Goal: Information Seeking & Learning: Learn about a topic

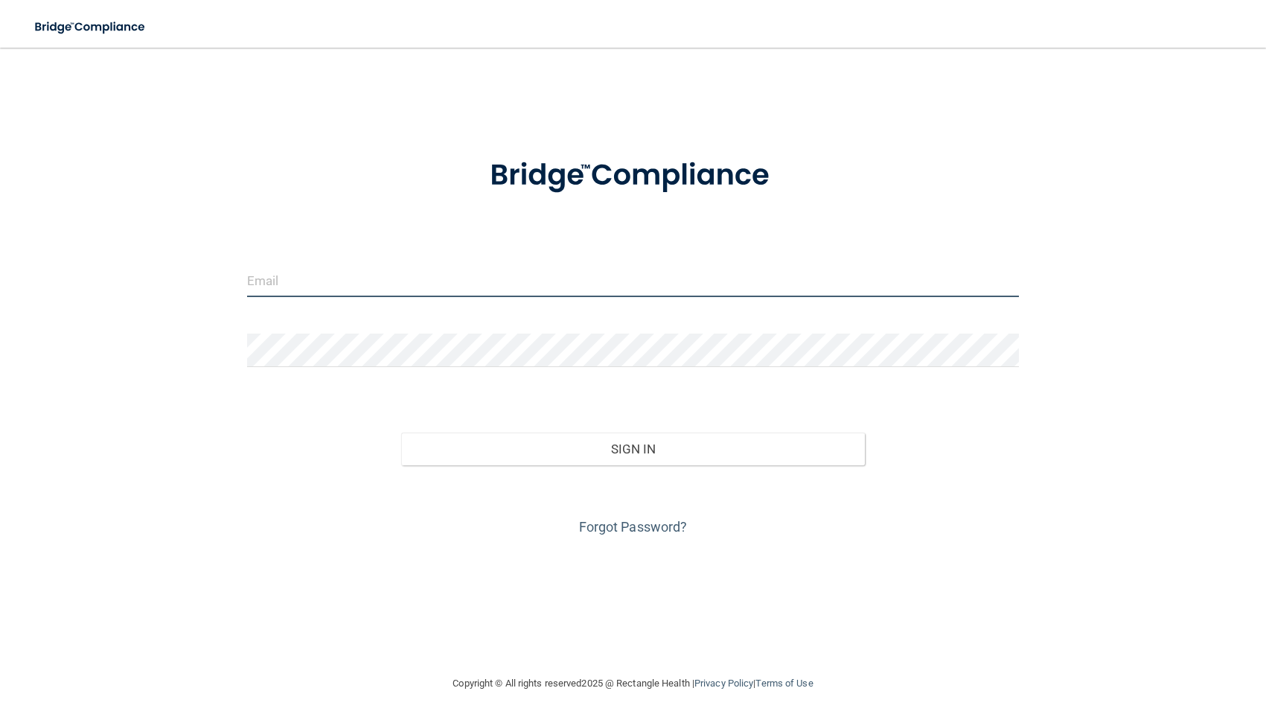
click at [299, 288] on input "email" at bounding box center [633, 280] width 772 height 33
type input "[PERSON_NAME][DOMAIN_NAME][EMAIL_ADDRESS][PERSON_NAME][DOMAIN_NAME]"
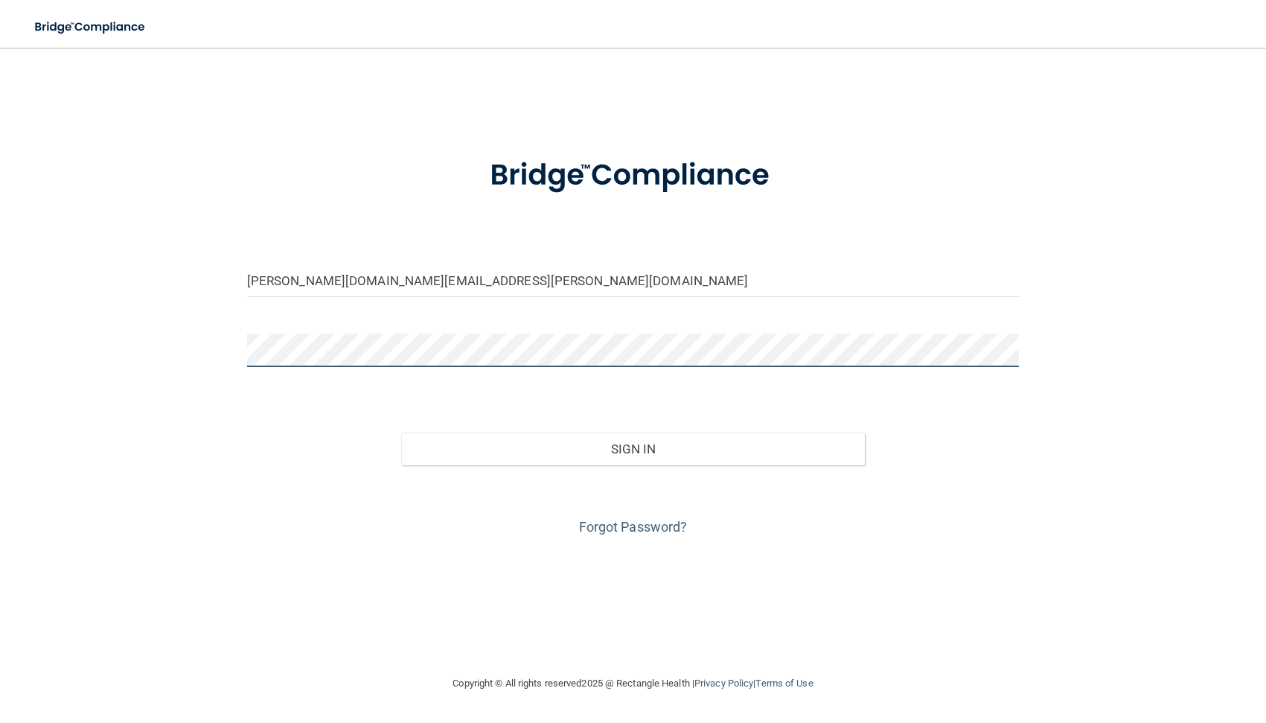
click at [401, 433] on button "Sign In" at bounding box center [632, 449] width 463 height 33
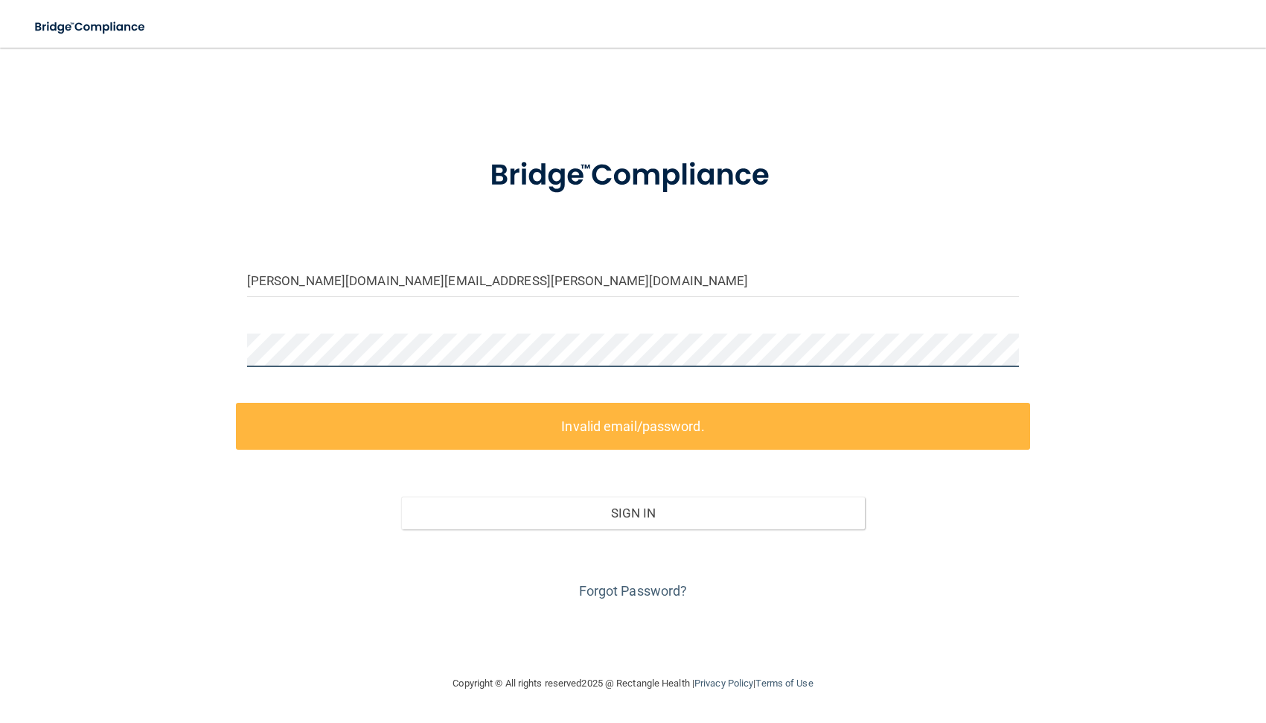
click at [208, 356] on div "colleen.halligan.dds@gmail.com Invalid email/password. You don't have permissio…" at bounding box center [633, 361] width 1207 height 597
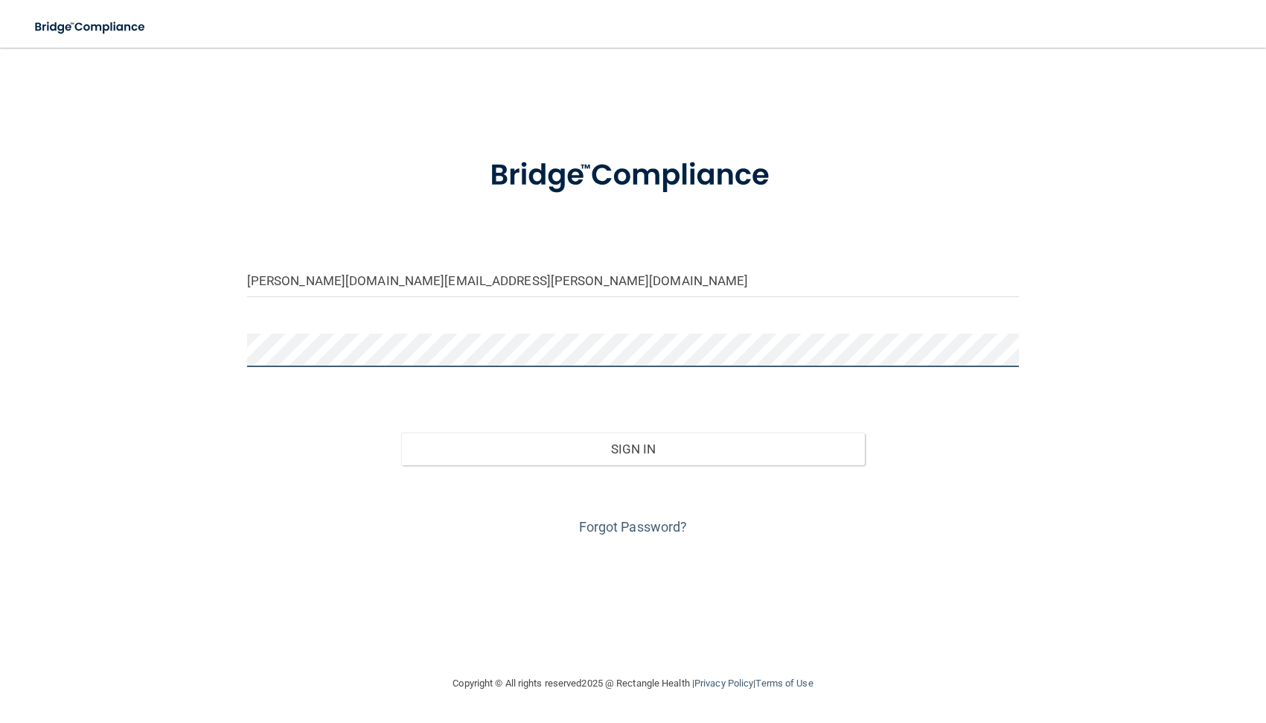
click at [401, 433] on button "Sign In" at bounding box center [632, 449] width 463 height 33
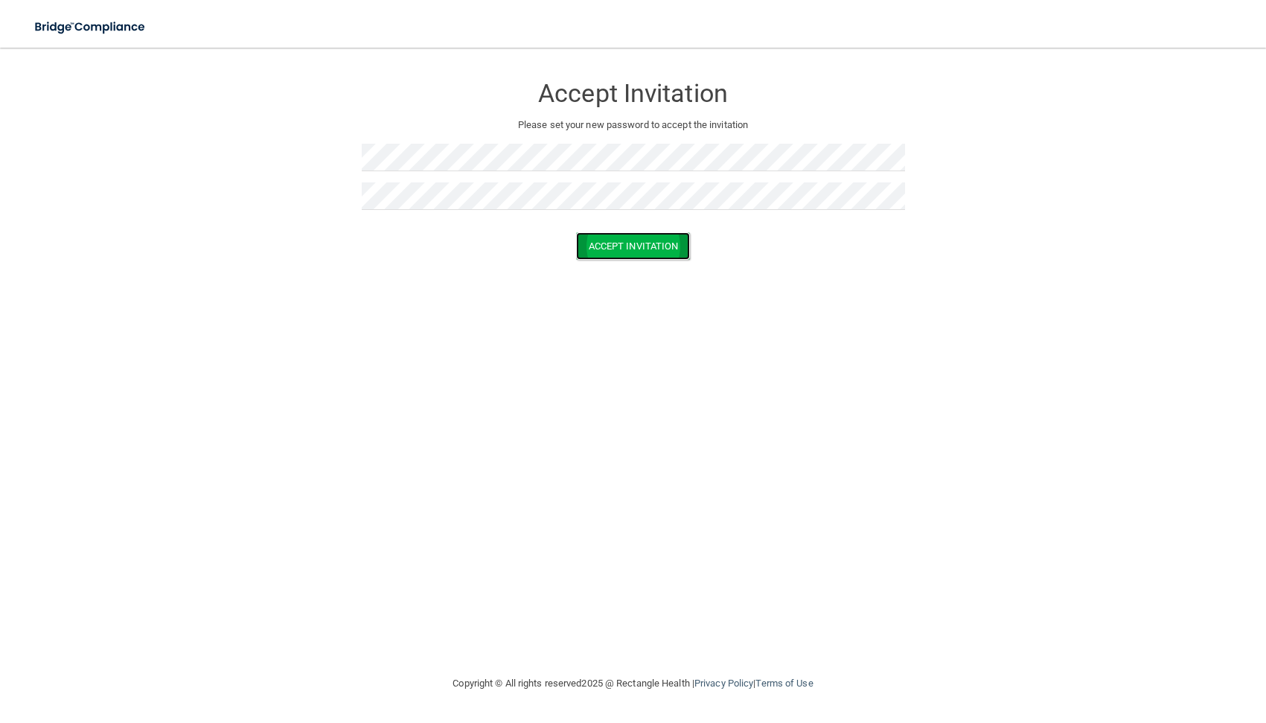
click at [634, 248] on button "Accept Invitation" at bounding box center [633, 246] width 115 height 28
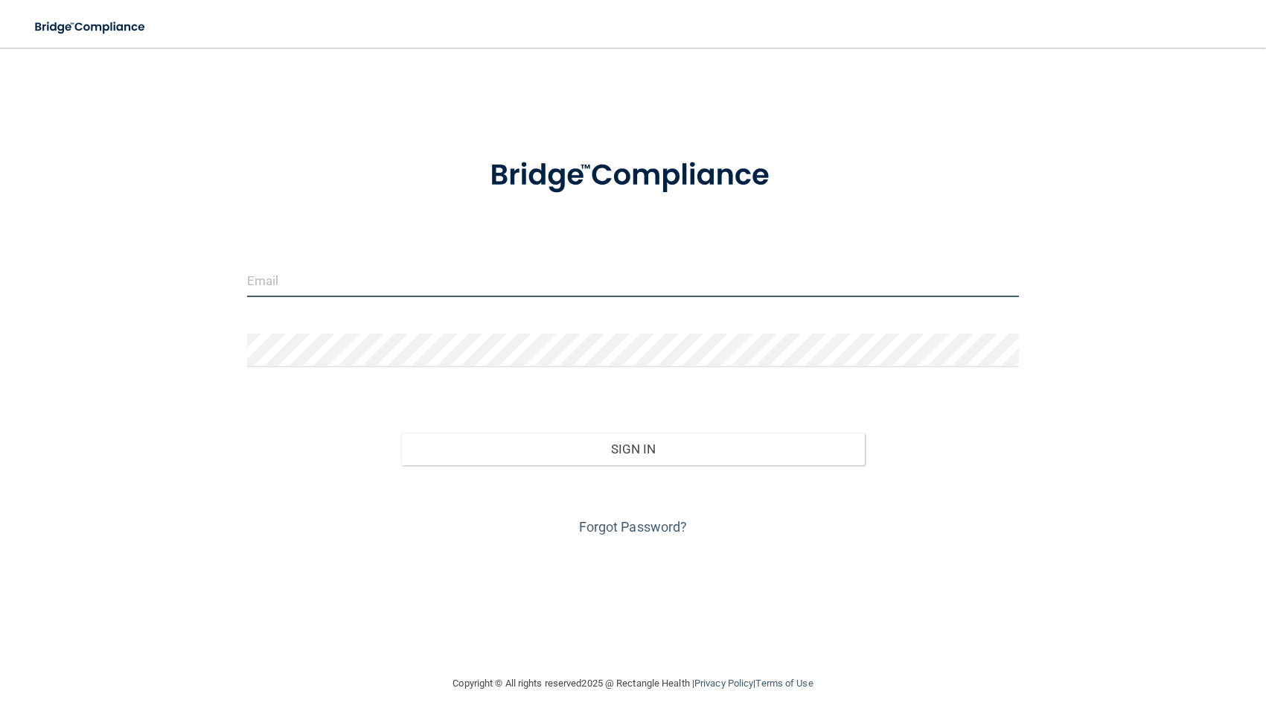
click at [275, 279] on input "email" at bounding box center [633, 280] width 772 height 33
type input "[PERSON_NAME][DOMAIN_NAME][EMAIL_ADDRESS][PERSON_NAME][DOMAIN_NAME]"
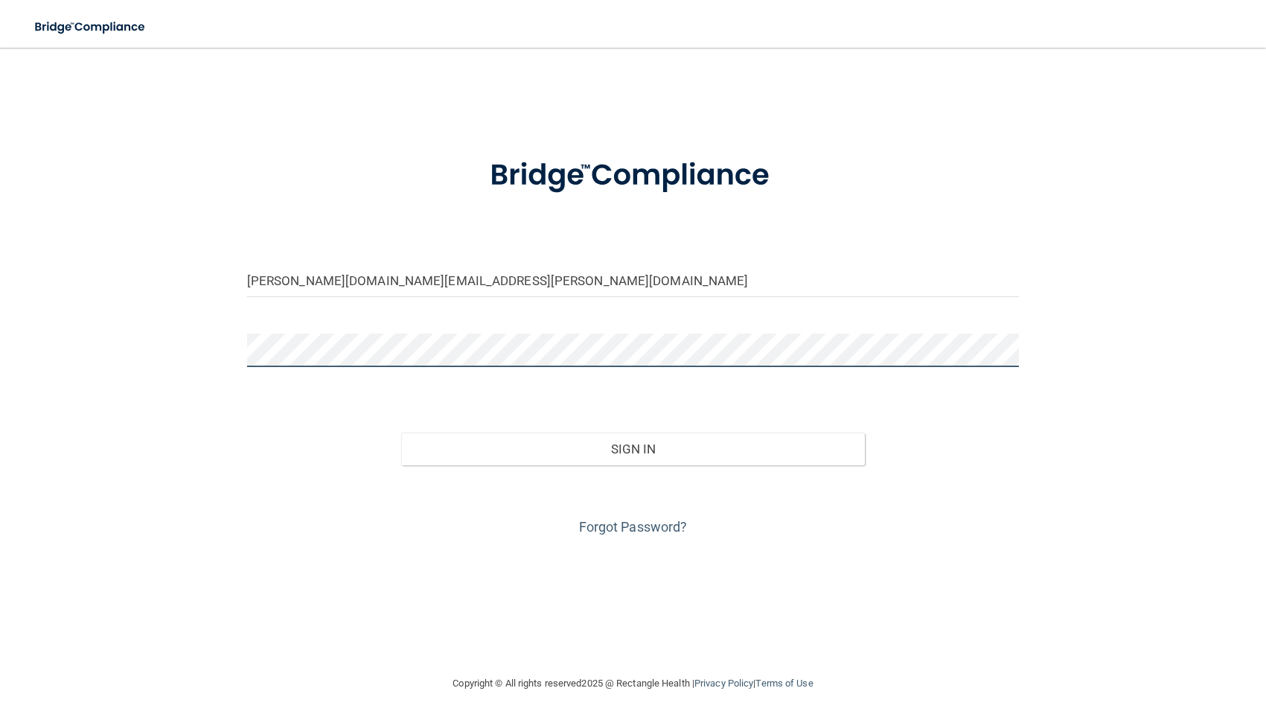
click at [401, 433] on button "Sign In" at bounding box center [632, 449] width 463 height 33
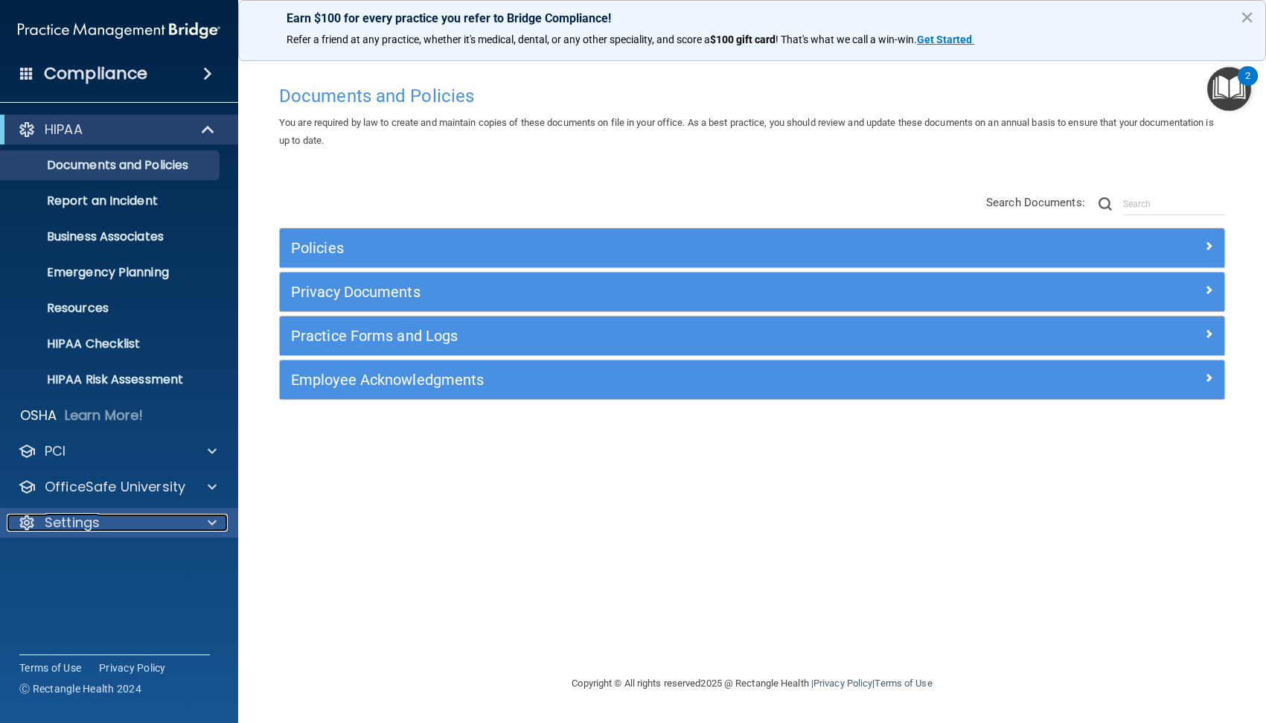
click at [167, 524] on div "Settings" at bounding box center [99, 523] width 185 height 18
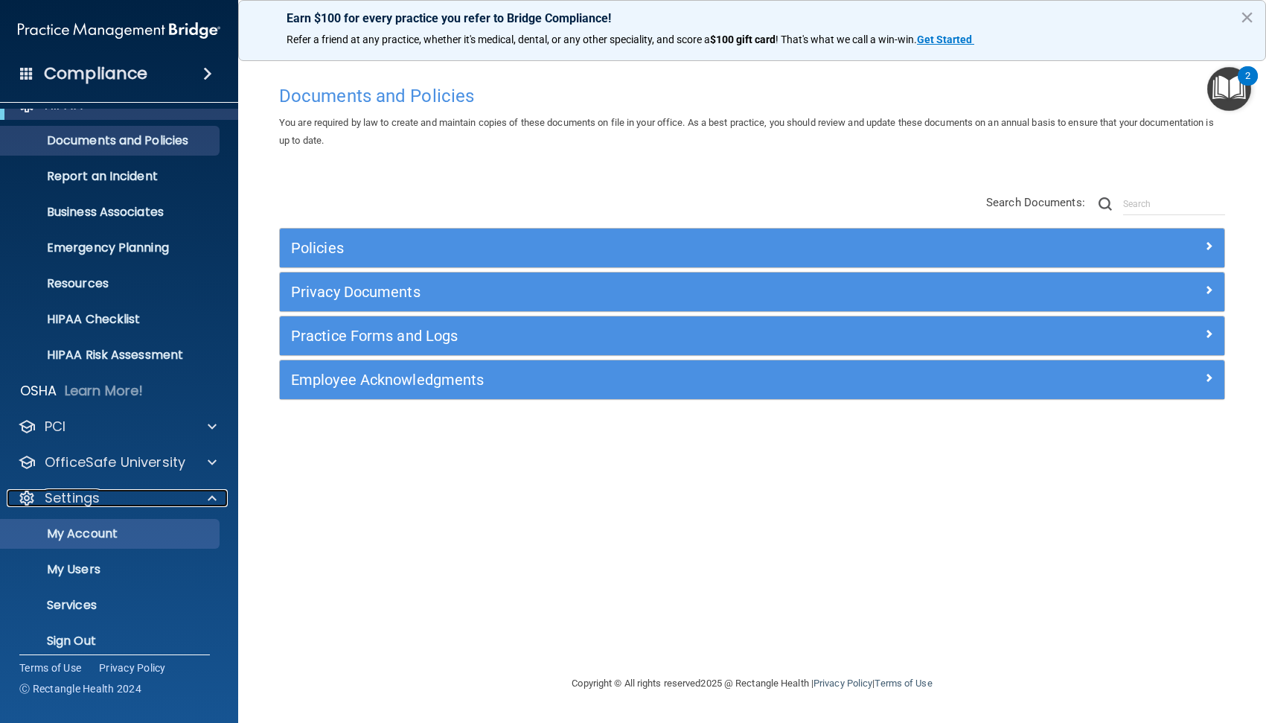
scroll to position [38, 0]
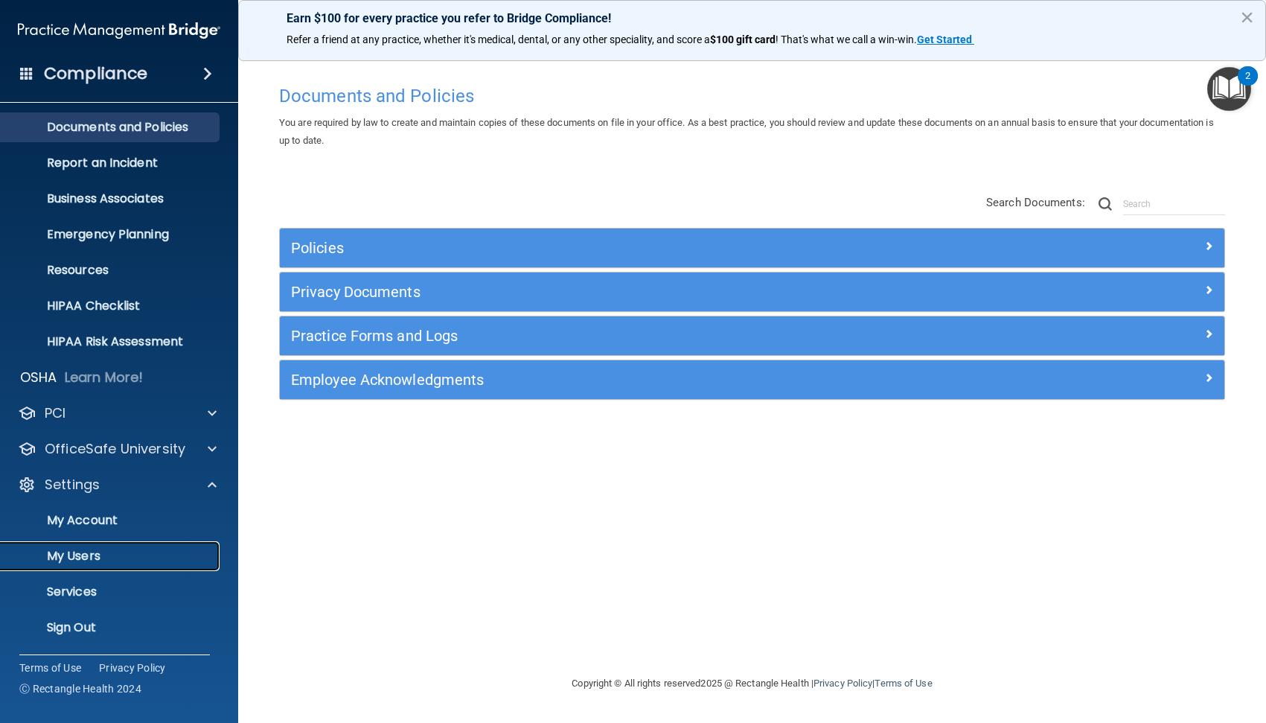
click at [87, 561] on p "My Users" at bounding box center [111, 556] width 203 height 15
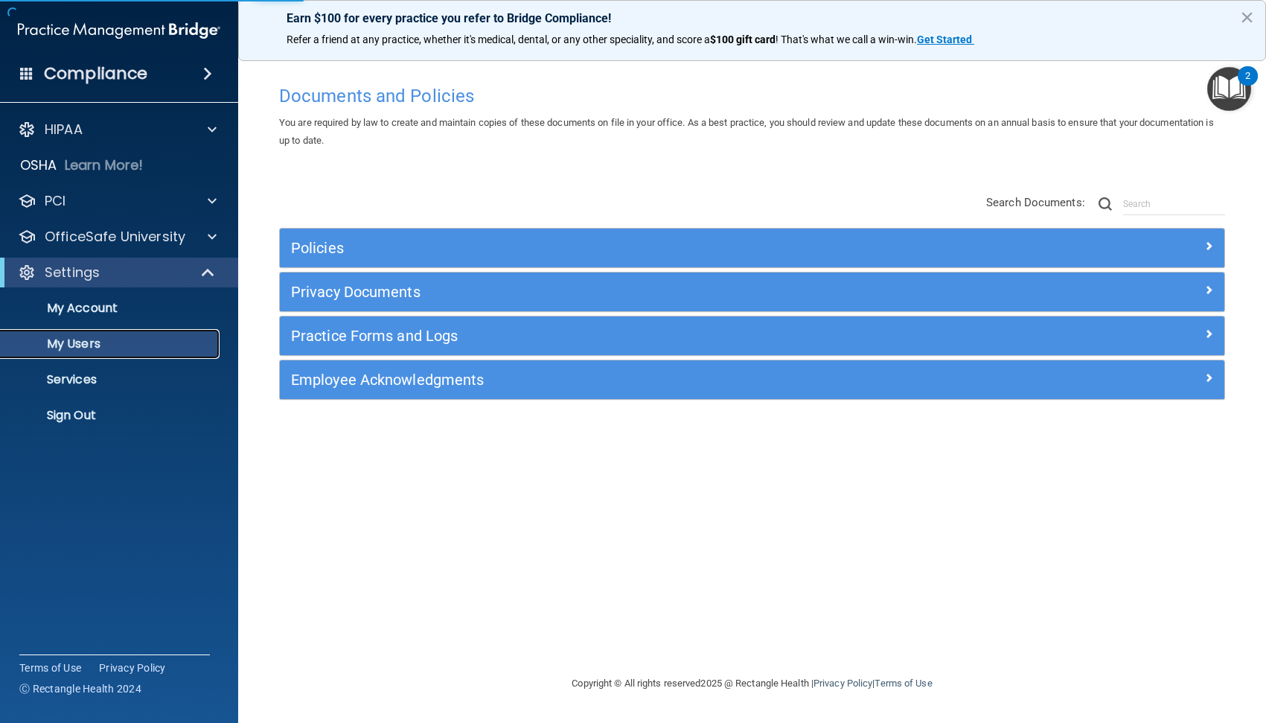
click at [70, 346] on p "My Users" at bounding box center [111, 343] width 203 height 15
select select "20"
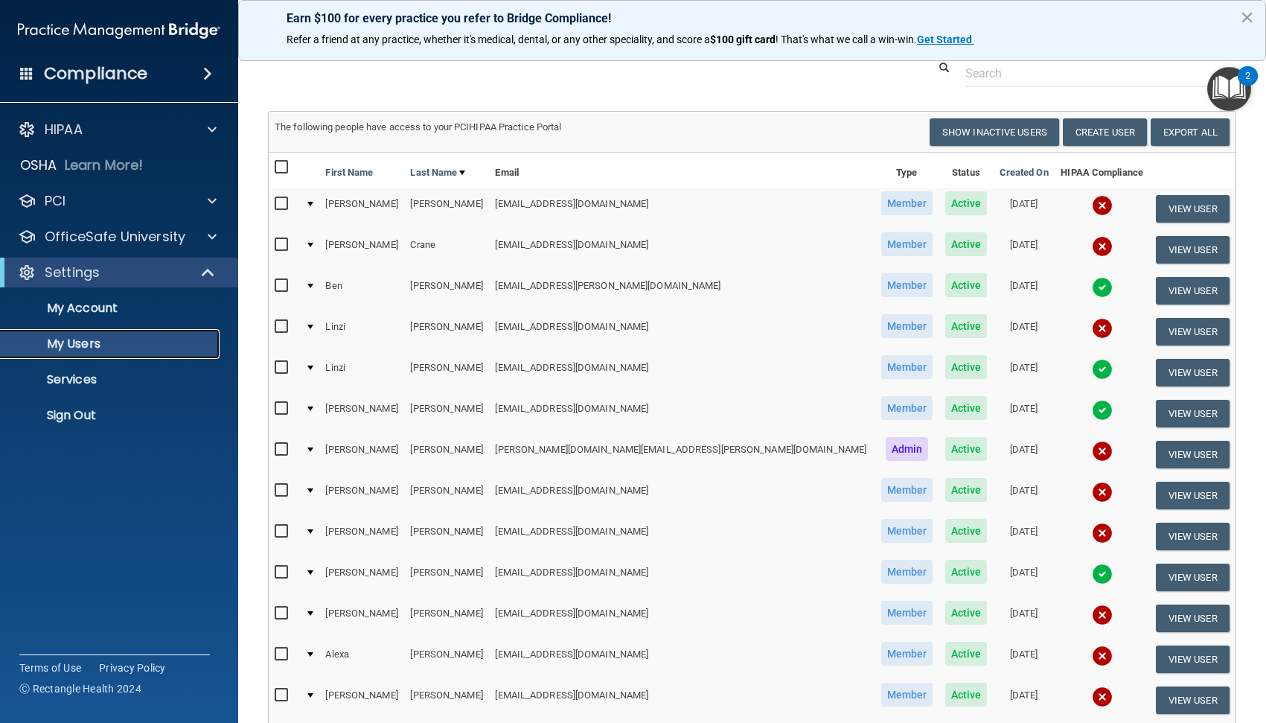
scroll to position [74, 0]
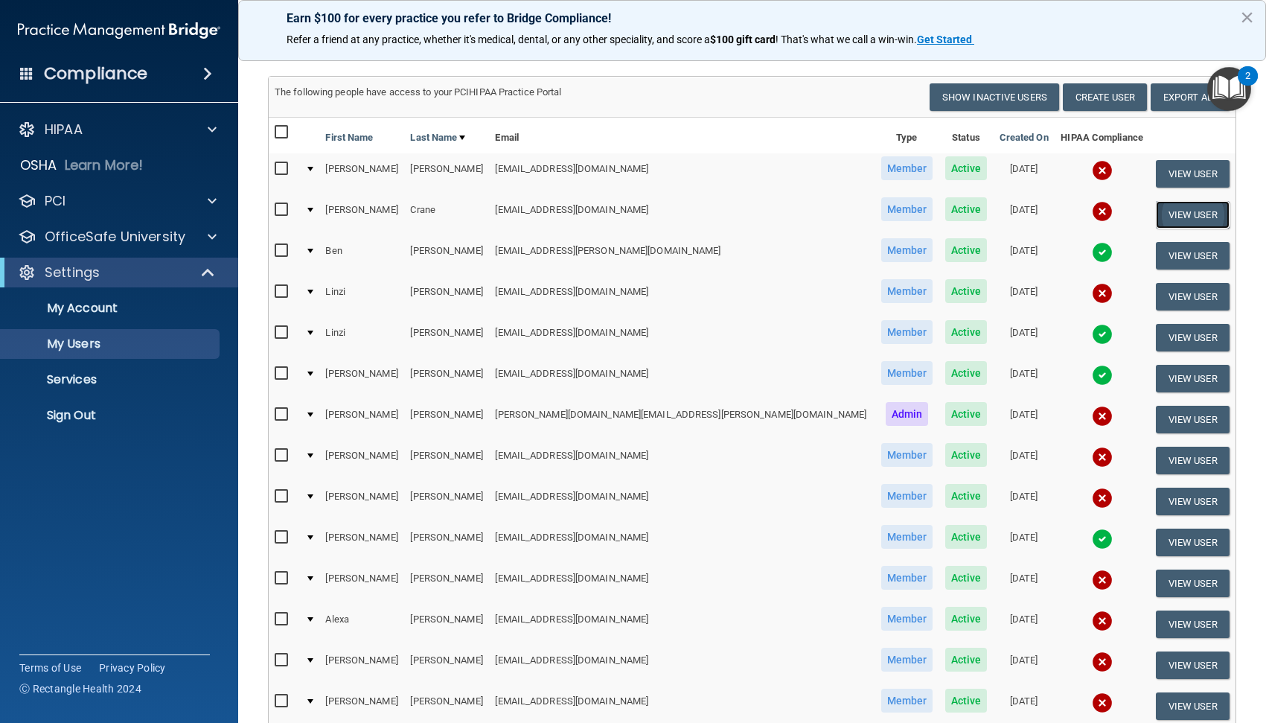
click at [1156, 219] on button "View User" at bounding box center [1193, 215] width 74 height 28
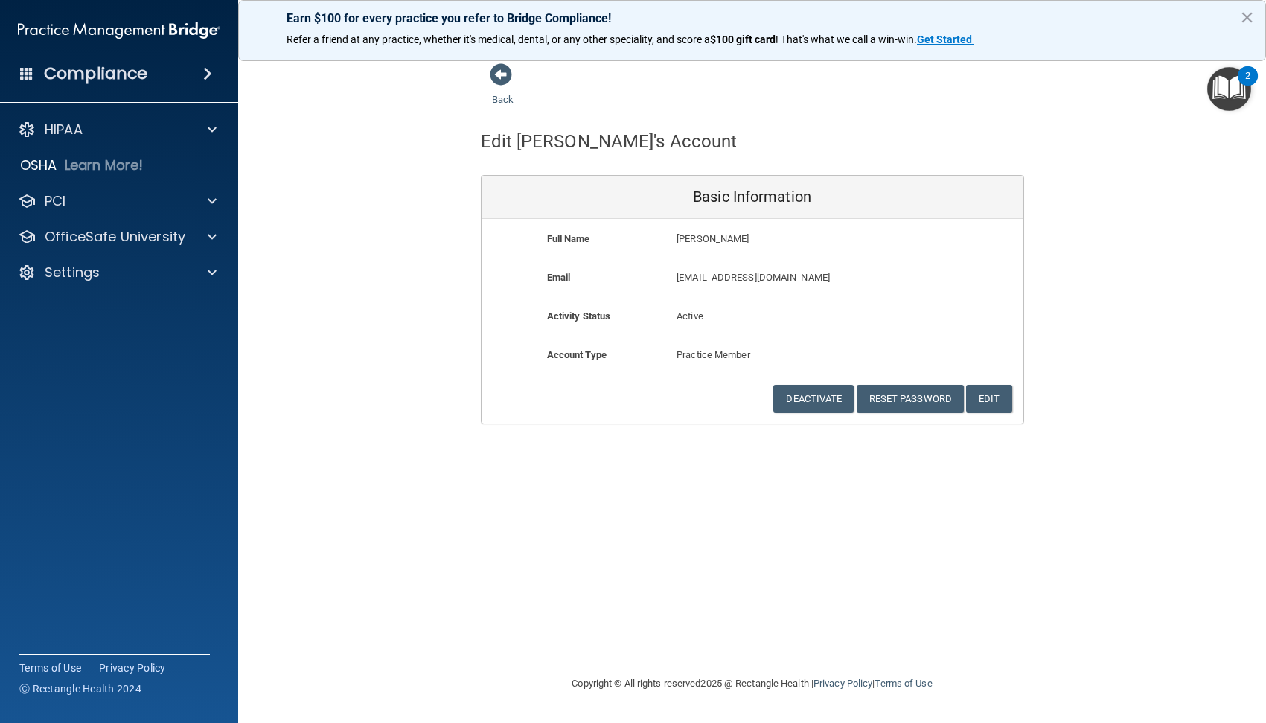
click at [207, 80] on span at bounding box center [207, 74] width 9 height 18
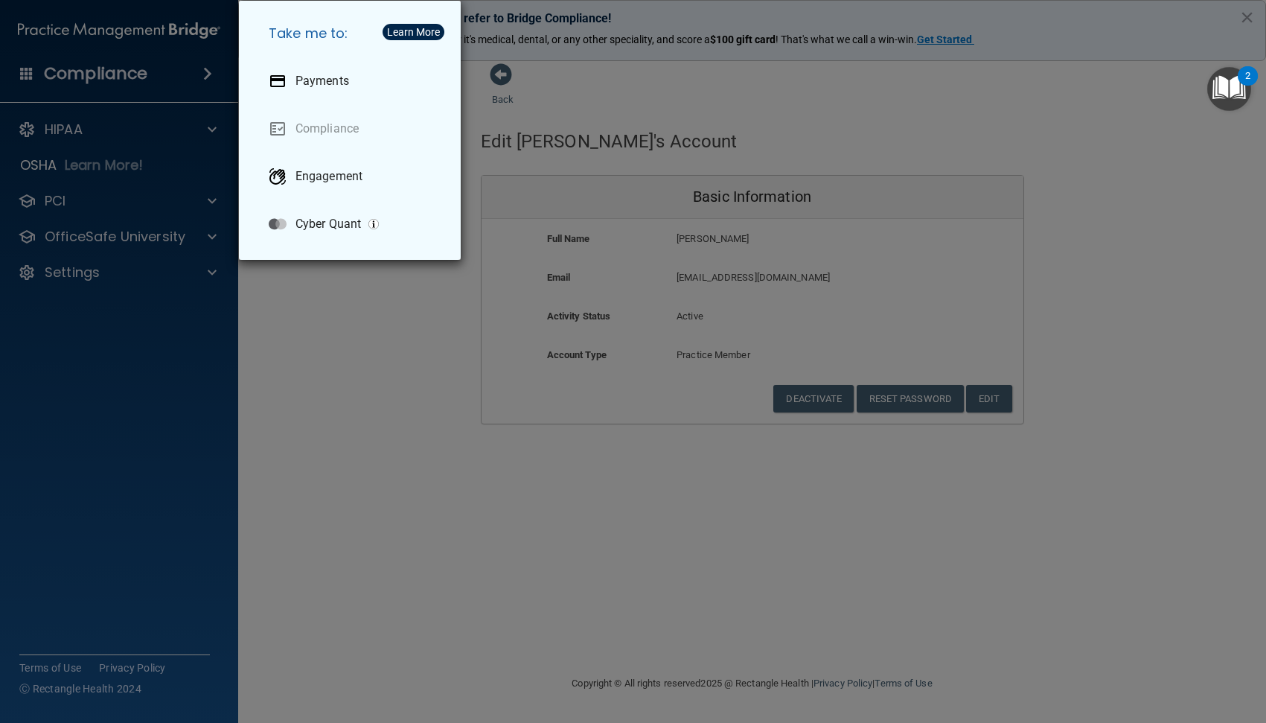
click at [66, 133] on div "Take me to: Payments Compliance Engagement Cyber Quant" at bounding box center [633, 361] width 1266 height 723
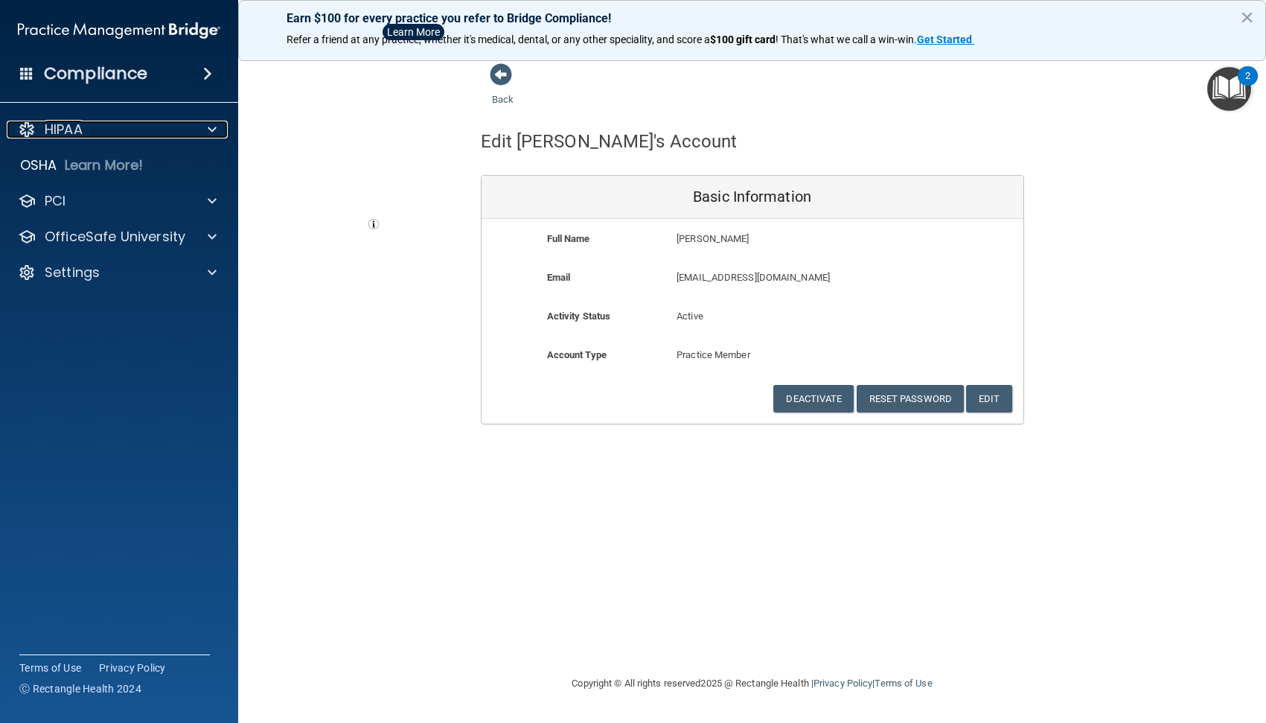
click at [69, 134] on p "HIPAA" at bounding box center [64, 130] width 38 height 18
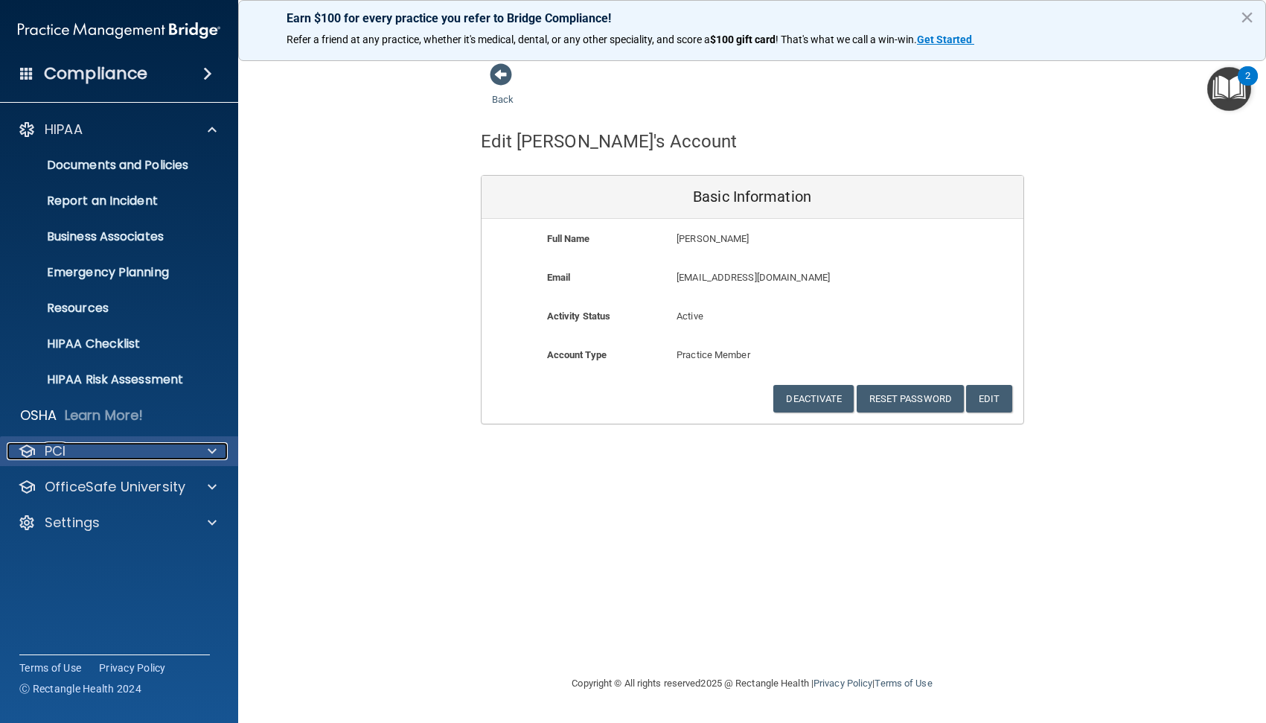
click at [220, 451] on div at bounding box center [209, 451] width 37 height 18
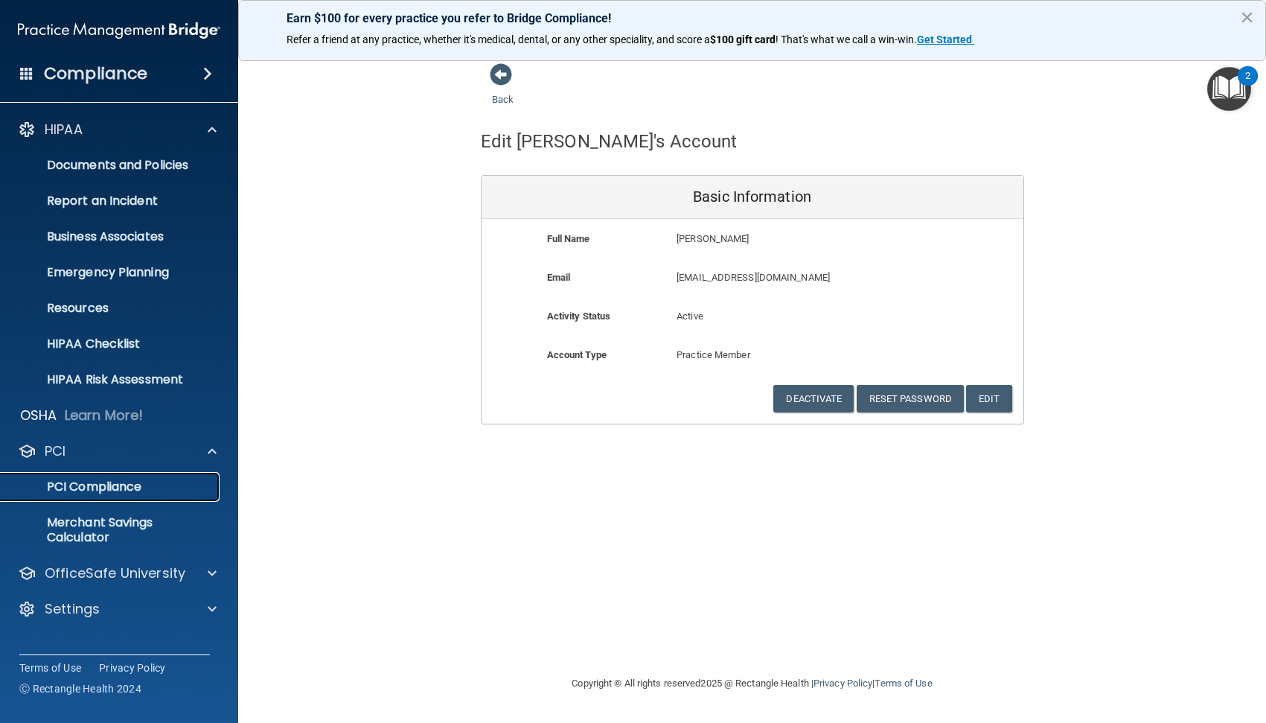
click at [118, 487] on p "PCI Compliance" at bounding box center [111, 486] width 203 height 15
click at [106, 573] on p "OfficeSafe University" at bounding box center [115, 573] width 141 height 18
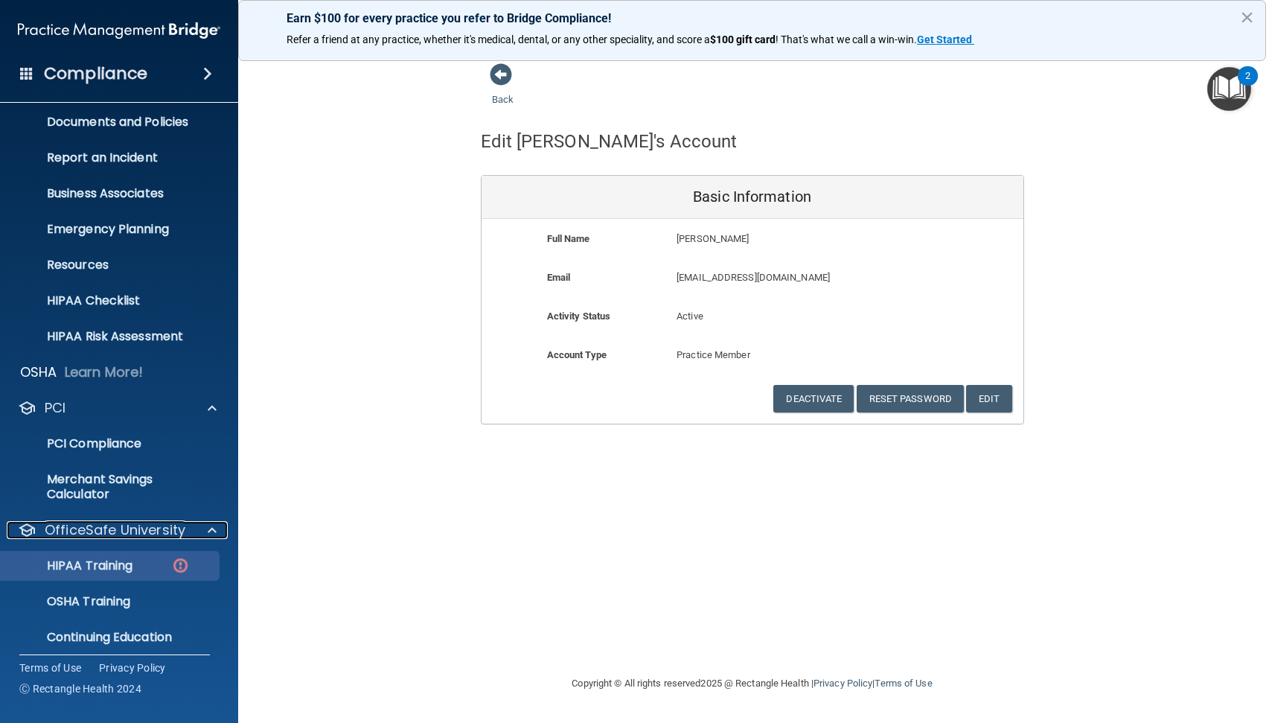
scroll to position [89, 0]
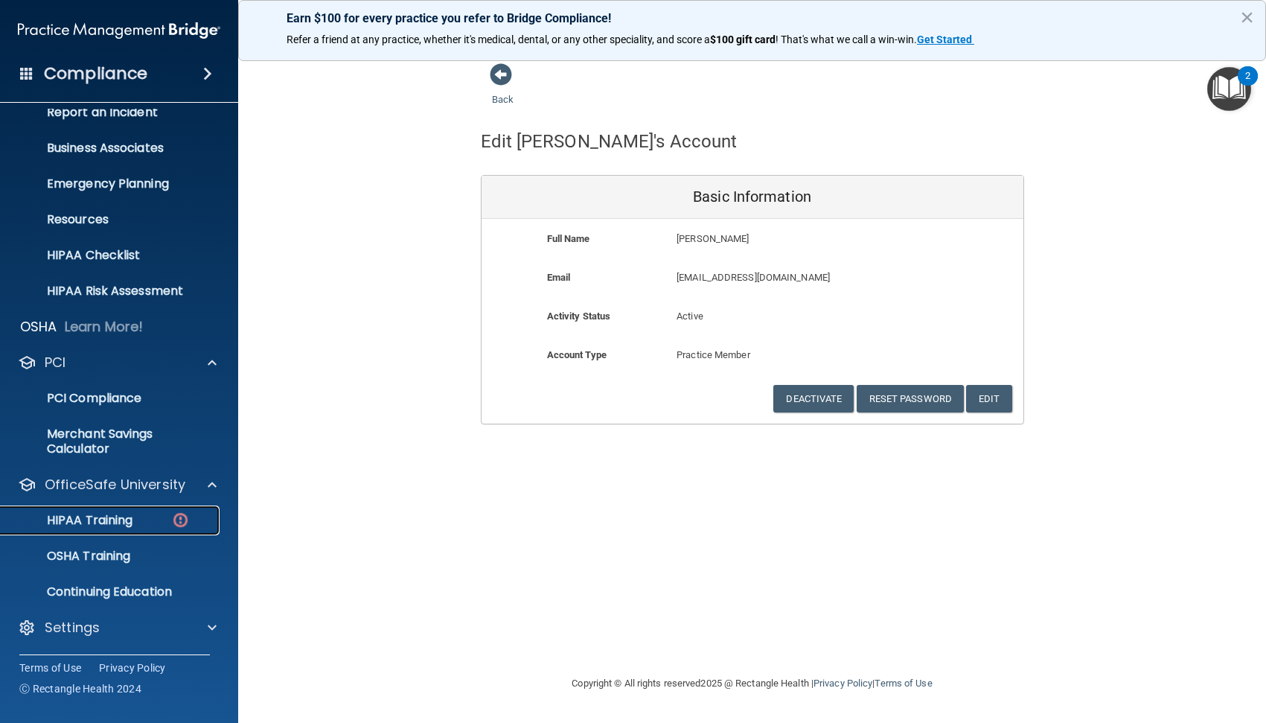
click at [80, 520] on p "HIPAA Training" at bounding box center [71, 520] width 123 height 15
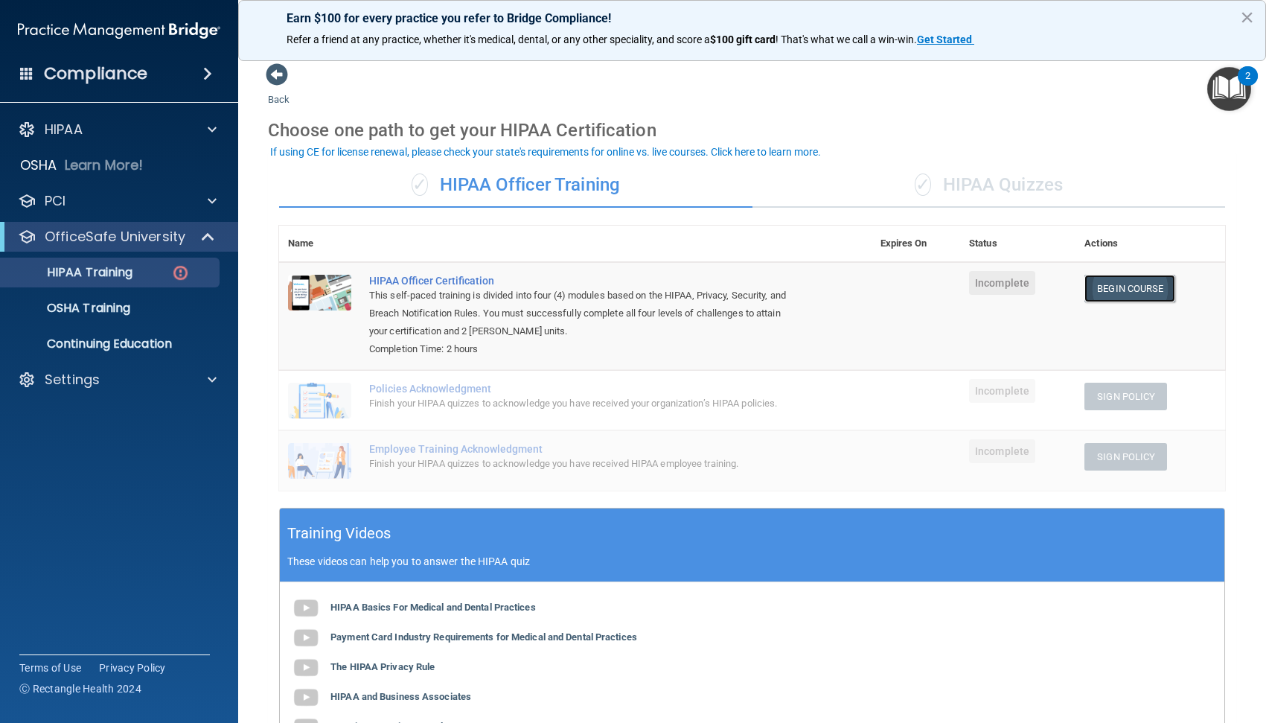
click at [1138, 287] on link "Begin Course" at bounding box center [1130, 289] width 91 height 28
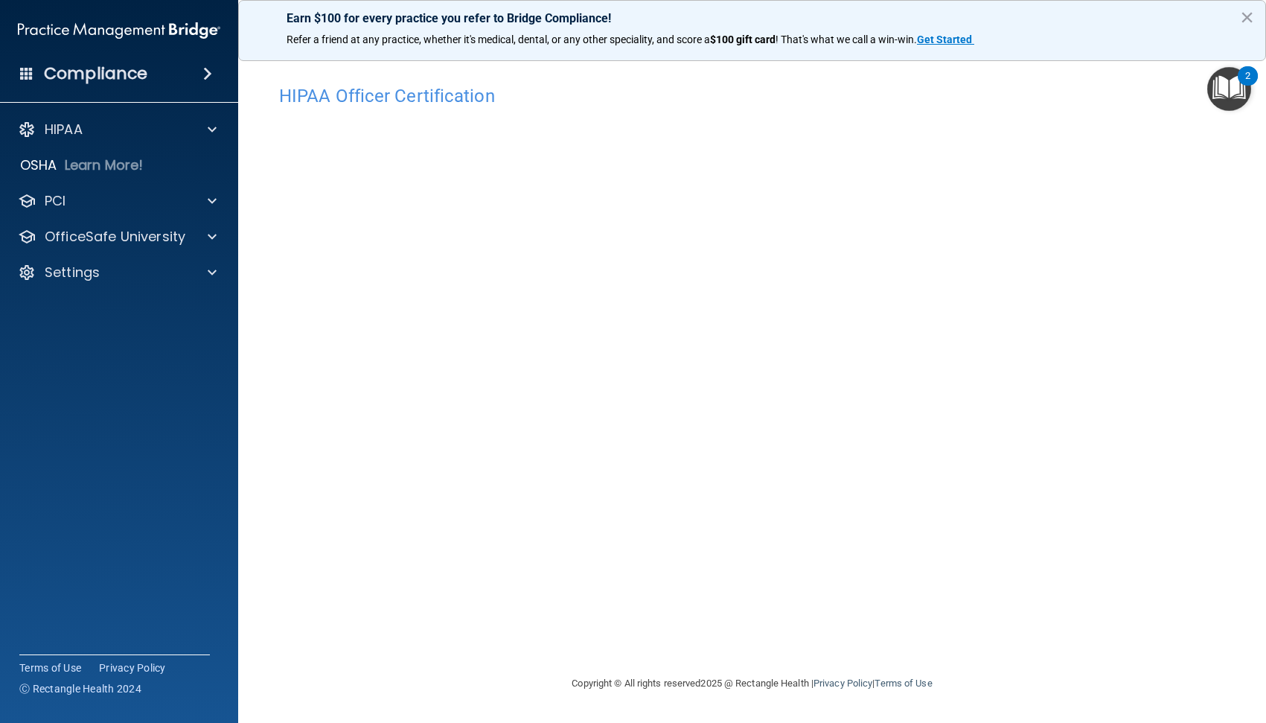
drag, startPoint x: 995, startPoint y: 599, endPoint x: 1063, endPoint y: 610, distance: 68.7
click at [1063, 610] on div "HIPAA Officer Certification This course doesn’t expire until . Are you sure you…" at bounding box center [752, 375] width 969 height 597
drag, startPoint x: 942, startPoint y: 603, endPoint x: 719, endPoint y: 616, distance: 223.7
click at [719, 616] on div "HIPAA Officer Certification This course doesn’t expire until . Are you sure you…" at bounding box center [752, 375] width 969 height 597
